Goal: Information Seeking & Learning: Learn about a topic

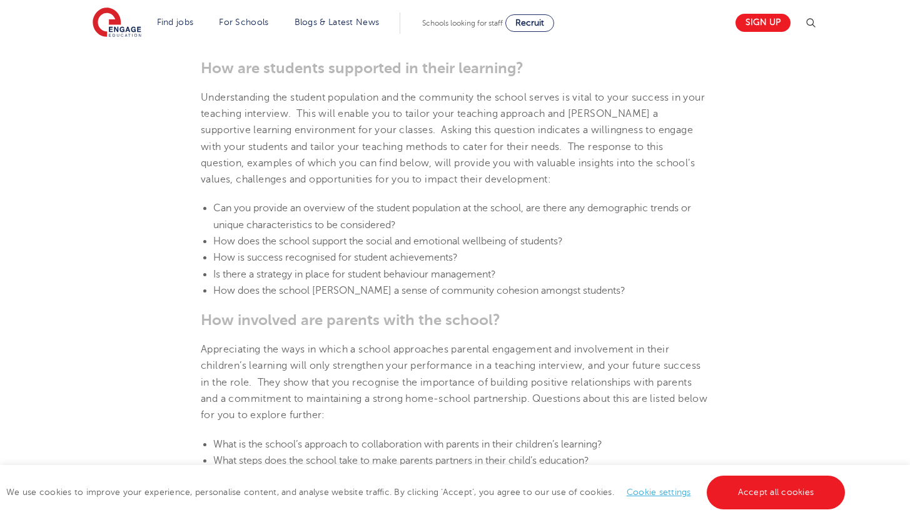
scroll to position [926, 0]
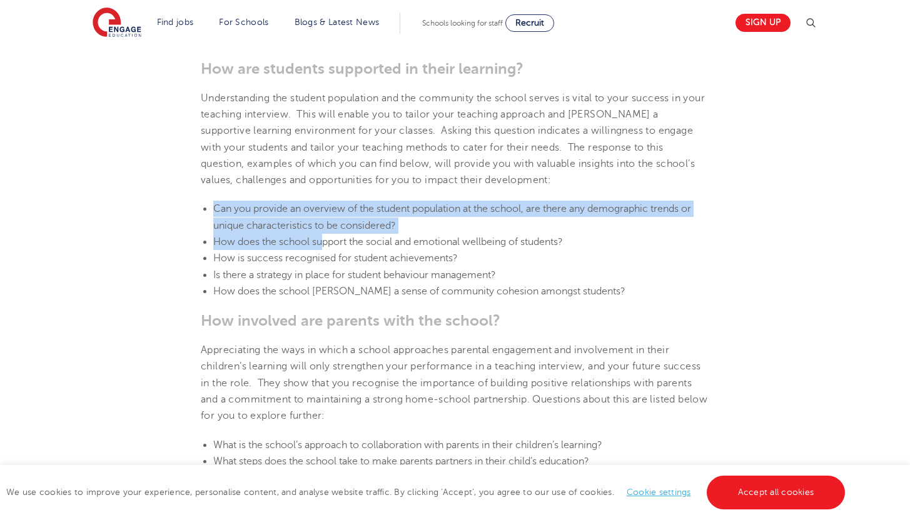
drag, startPoint x: 311, startPoint y: 211, endPoint x: 321, endPoint y: 261, distance: 51.5
click at [321, 261] on section "[DATE] Top 5 questions to ask at the end of a teacher interview An interview fo…" at bounding box center [455, 352] width 759 height 1866
click at [321, 248] on span "How does the school support the social and emotional wellbeing of students?" at bounding box center [388, 241] width 350 height 11
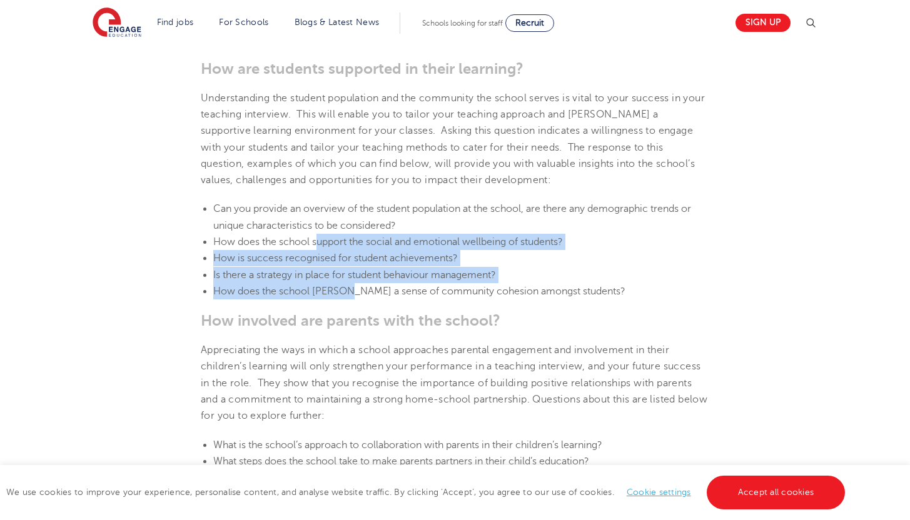
drag, startPoint x: 318, startPoint y: 251, endPoint x: 343, endPoint y: 301, distance: 56.8
click at [343, 300] on ul "Can you provide an overview of the student population at the school, are there …" at bounding box center [455, 250] width 508 height 99
click at [343, 300] on li "How does the school [PERSON_NAME] a sense of community cohesion amongst student…" at bounding box center [461, 291] width 496 height 16
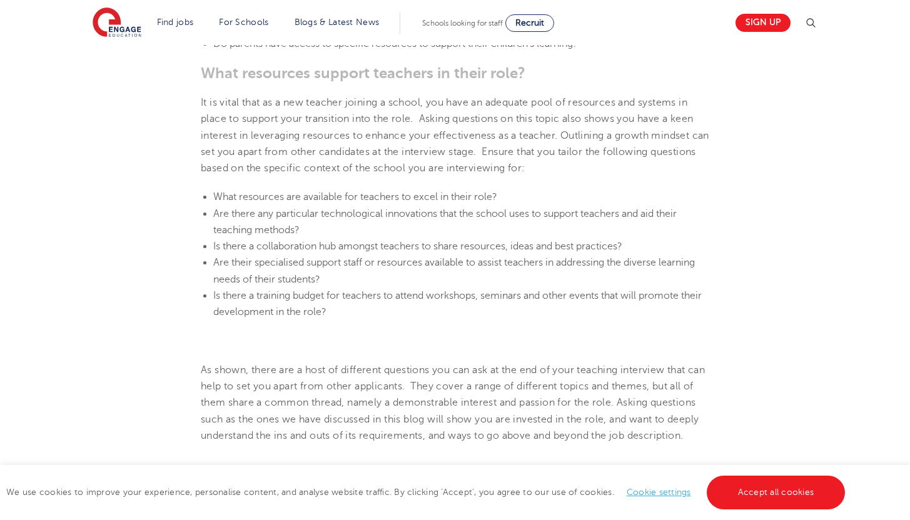
scroll to position [1392, 0]
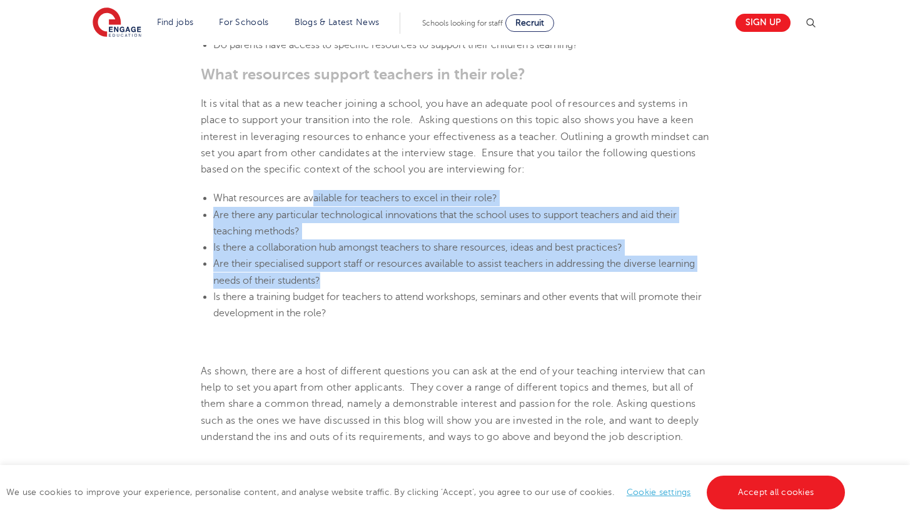
drag, startPoint x: 315, startPoint y: 221, endPoint x: 341, endPoint y: 294, distance: 77.2
click at [341, 294] on ul "What resources are available for teachers to excel in their role? Are there any…" at bounding box center [455, 255] width 508 height 131
click at [341, 289] on li "Are their specialised support staff or resources available to assist teachers i…" at bounding box center [461, 272] width 496 height 33
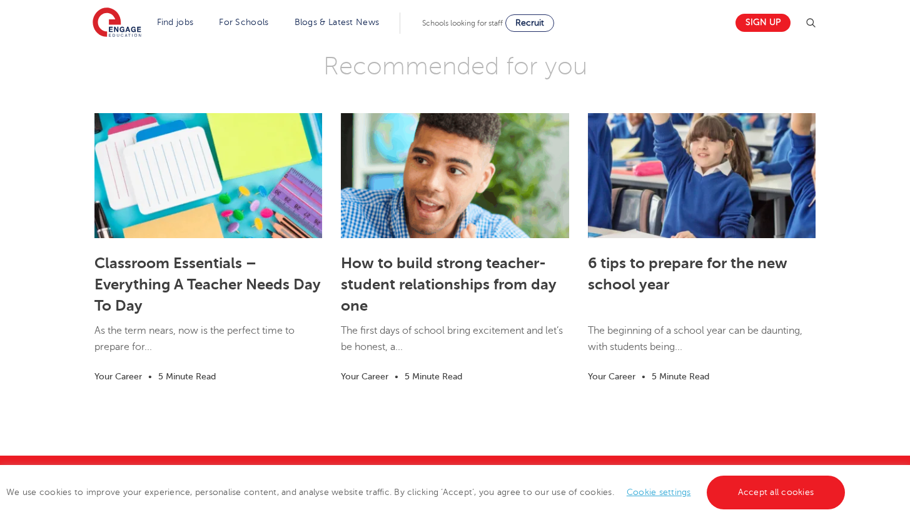
scroll to position [2181, 0]
